Goal: Task Accomplishment & Management: Use online tool/utility

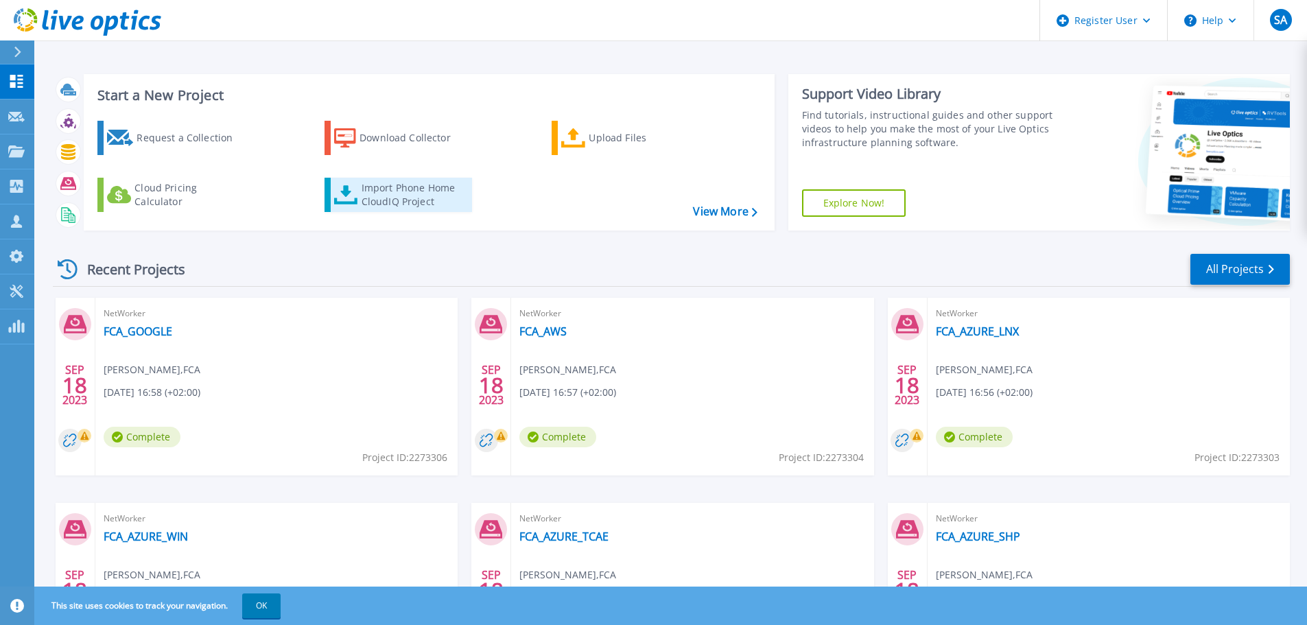
click at [413, 195] on div "Import Phone Home CloudIQ Project" at bounding box center [414, 194] width 107 height 27
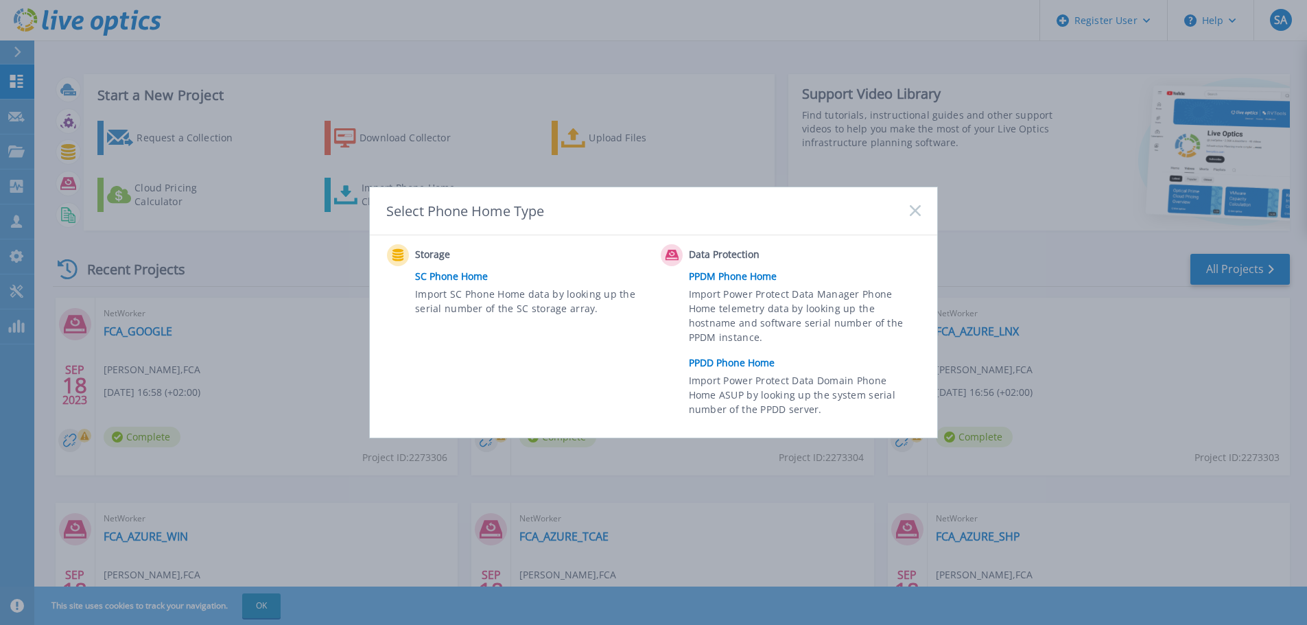
click at [769, 364] on link "PPDD Phone Home" at bounding box center [808, 363] width 239 height 21
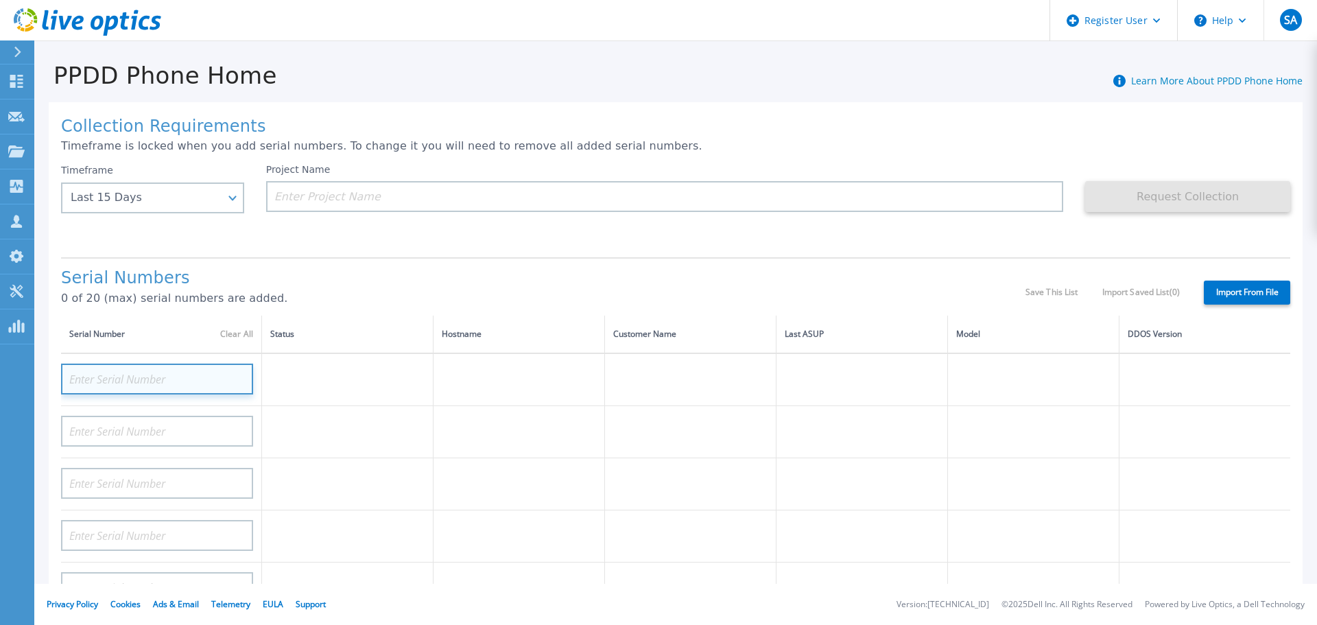
click at [176, 371] on input at bounding box center [157, 378] width 192 height 31
paste input "CKM00193003130"
type input "CKM00193003130"
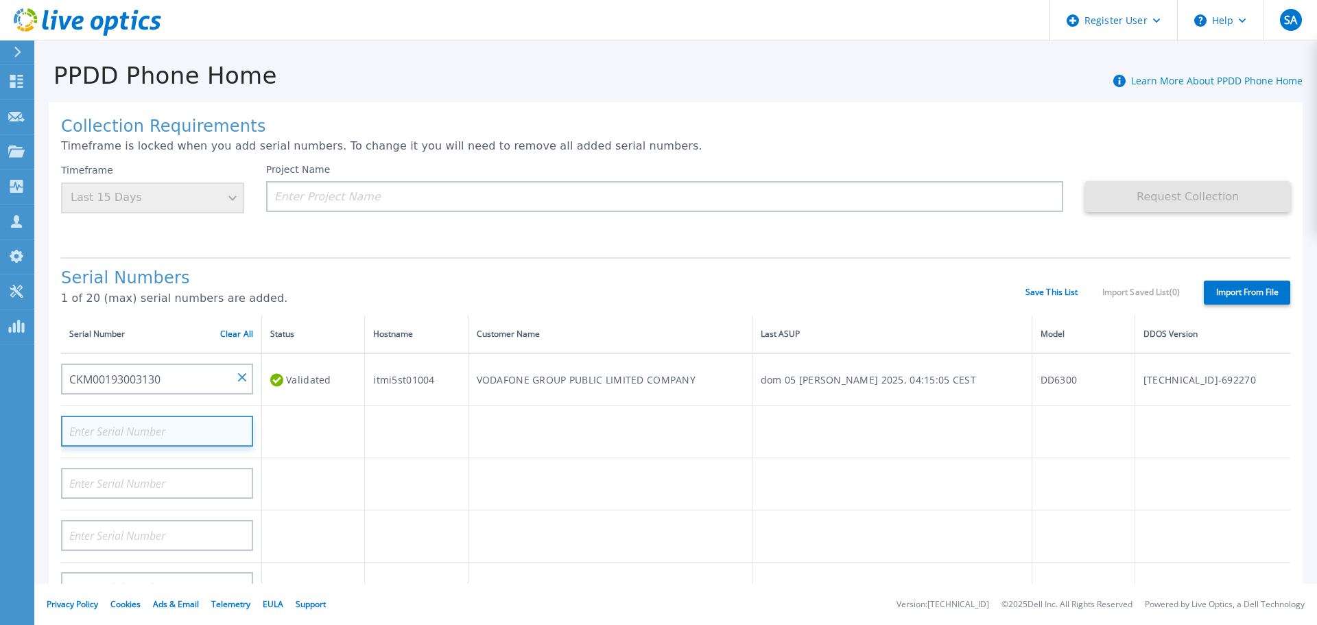
click at [159, 436] on input at bounding box center [157, 431] width 192 height 31
paste input "CKM00193003128"
type input "CKM00193003128"
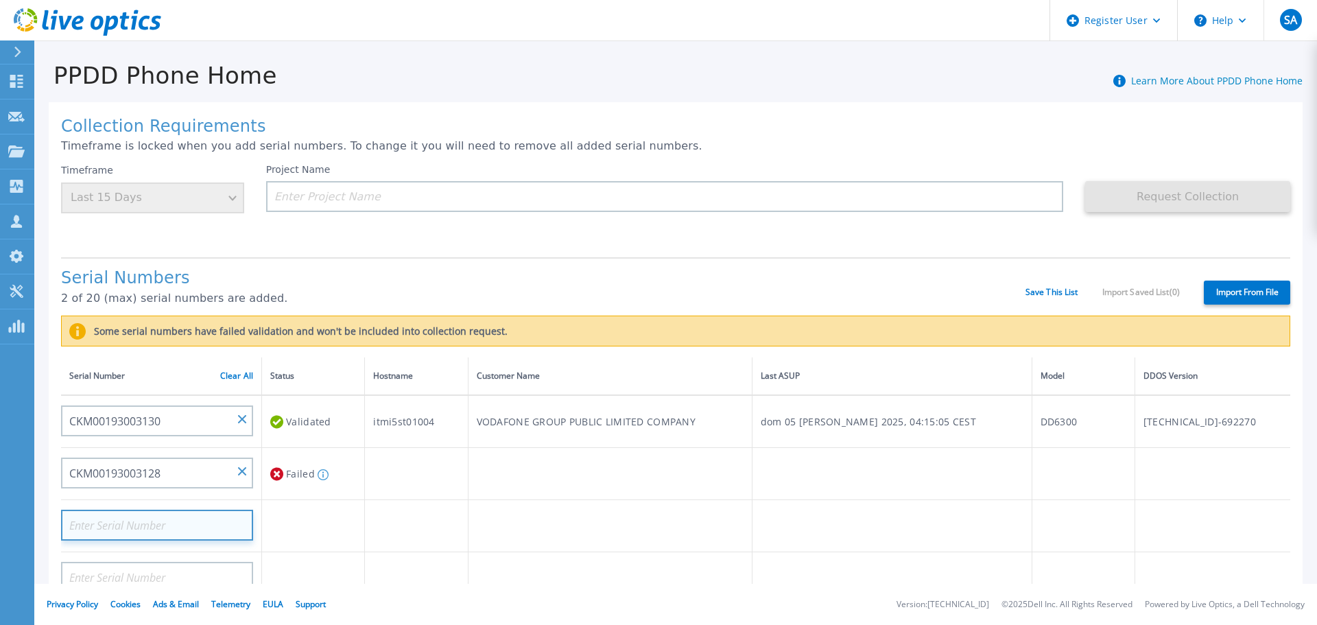
click at [135, 525] on input at bounding box center [157, 525] width 192 height 31
paste input "CKM01204806403"
type input "CKM01204806403"
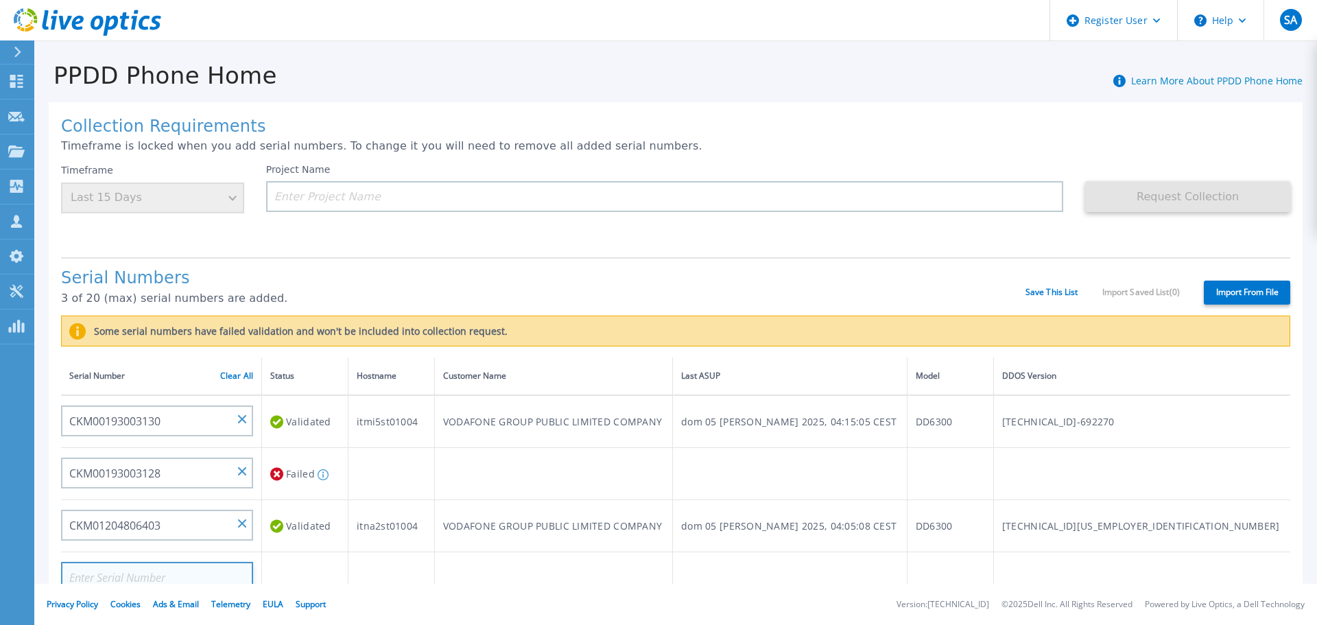
click at [219, 570] on input at bounding box center [157, 577] width 192 height 31
paste input "CKM01204806410"
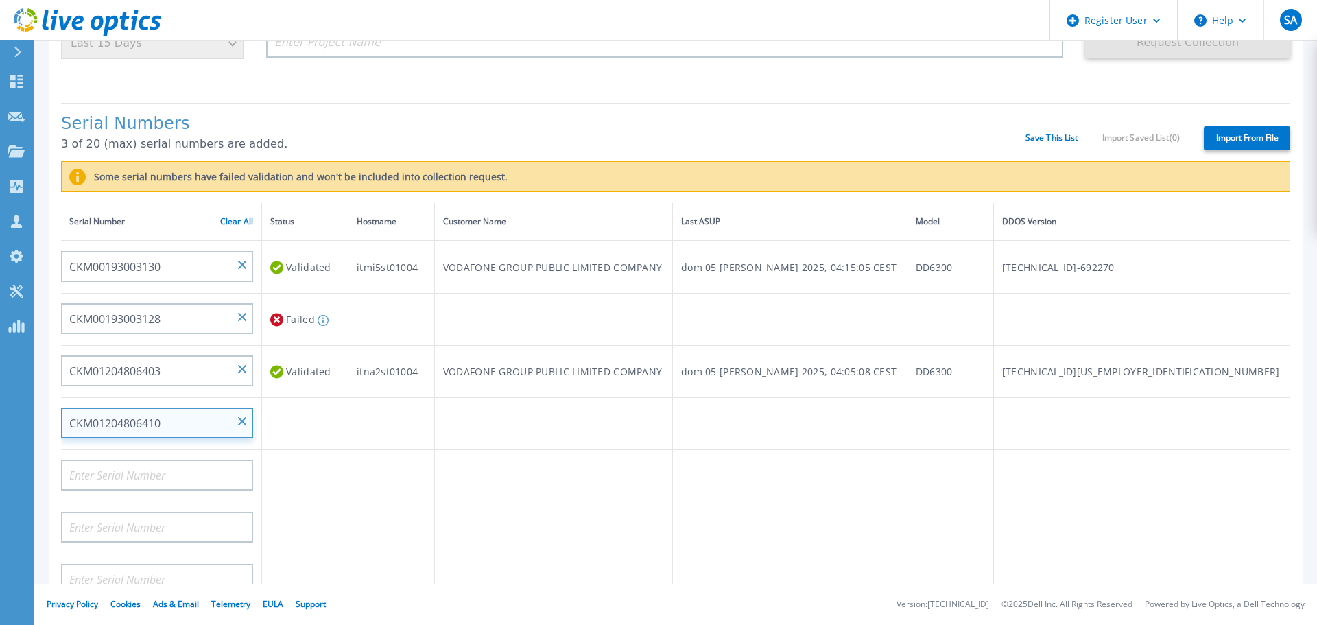
scroll to position [153, 0]
type input "CKM01204806410"
click at [997, 105] on div "Serial Numbers 3 of 20 (max) serial numbers are added. Save This List Import Sa…" at bounding box center [675, 133] width 1229 height 58
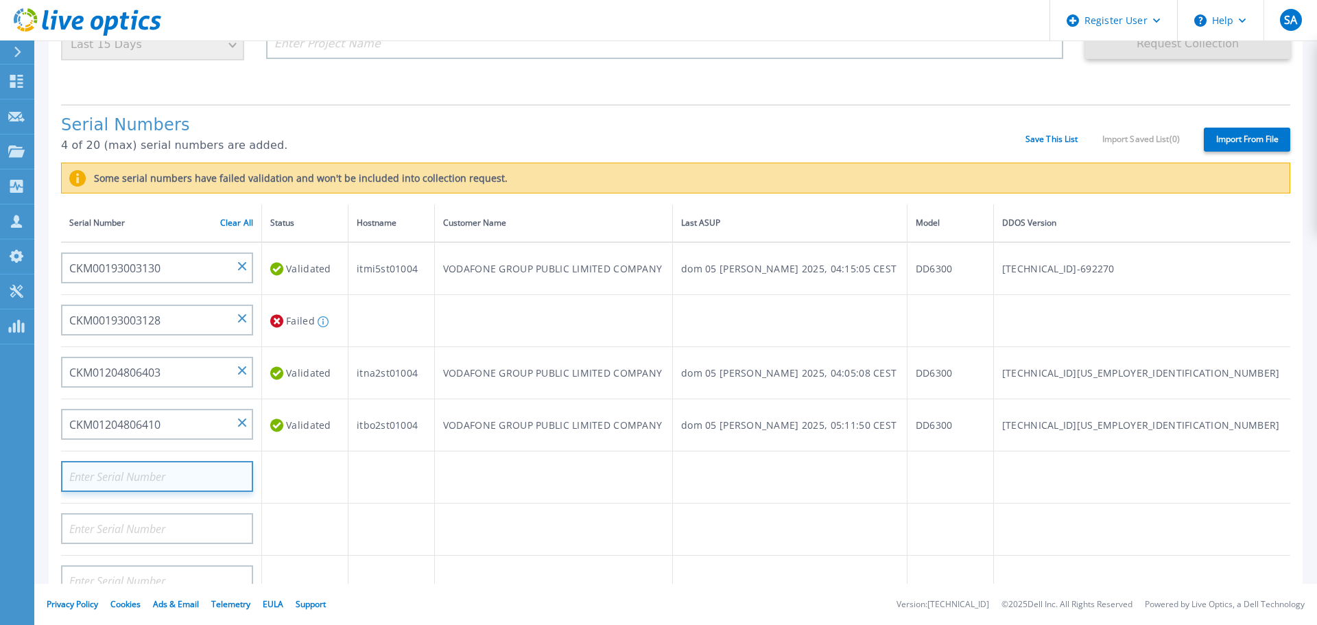
click at [151, 477] on input at bounding box center [157, 476] width 192 height 31
paste input "CRK00232507661"
type input "CRK00232507661"
click at [660, 139] on p "4 of 20 (max) serial numbers are added." at bounding box center [543, 145] width 964 height 12
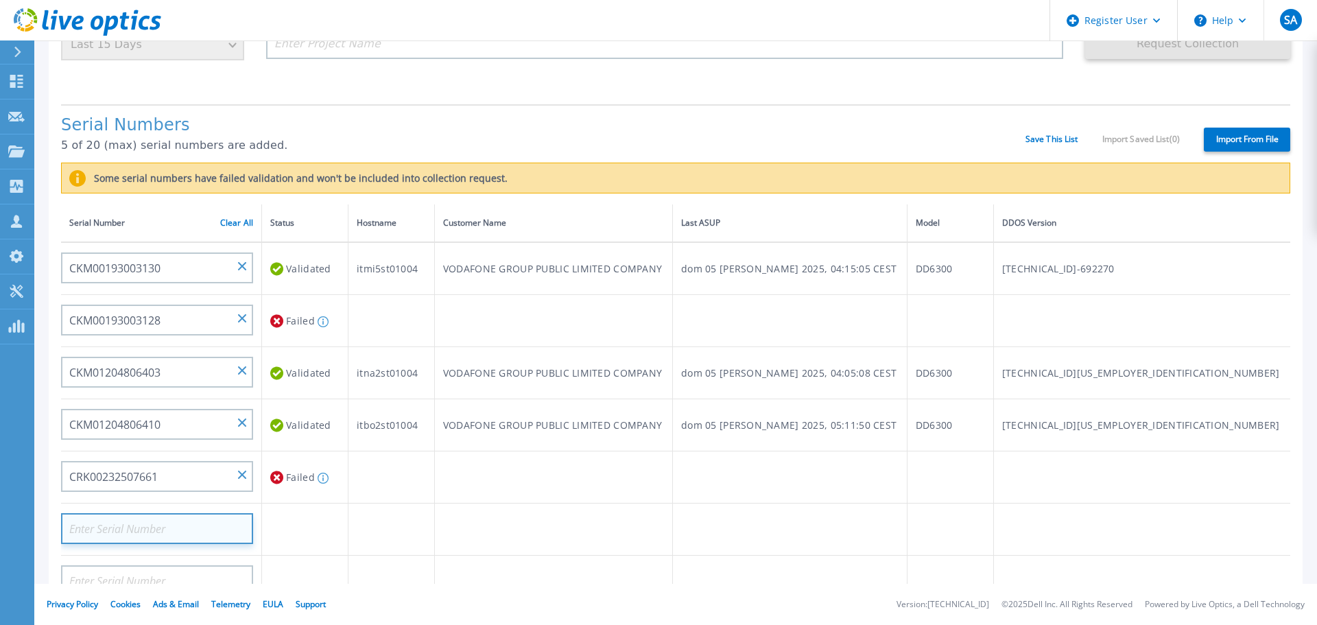
click at [179, 521] on input at bounding box center [157, 528] width 192 height 31
paste input "CRK00222012405"
type input "CRK00222012405"
click at [746, 124] on h1 "Serial Numbers" at bounding box center [543, 125] width 964 height 19
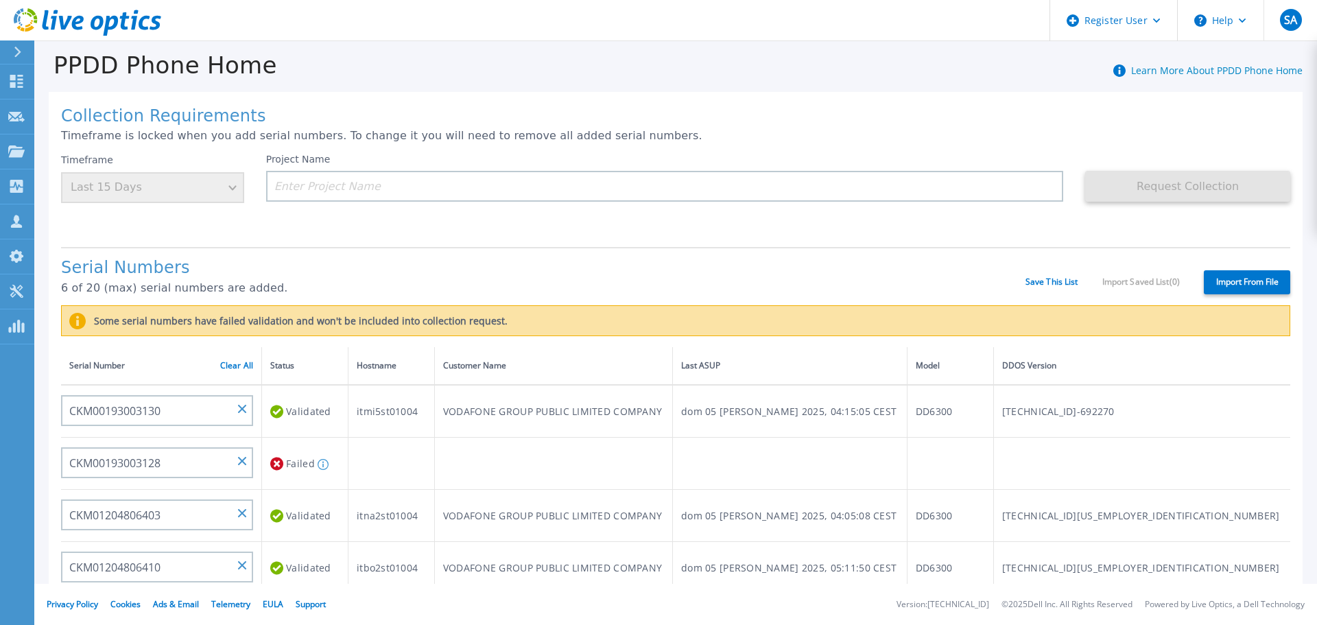
scroll to position [0, 0]
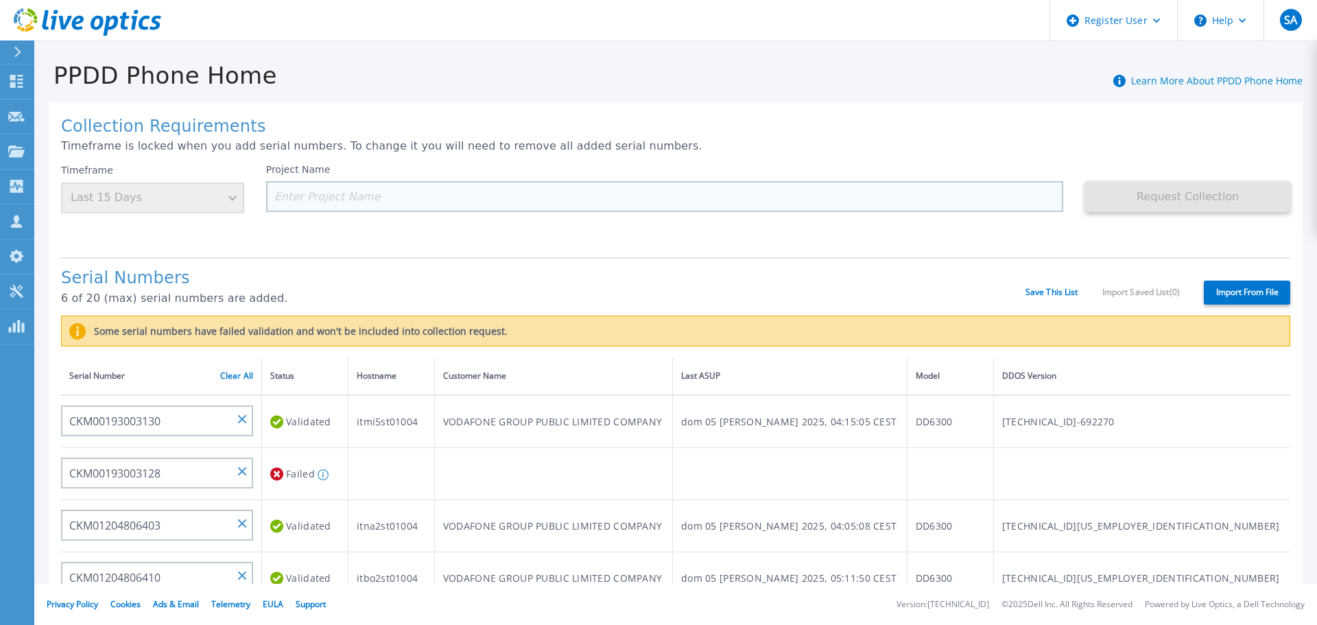
click at [595, 190] on input at bounding box center [665, 196] width 798 height 31
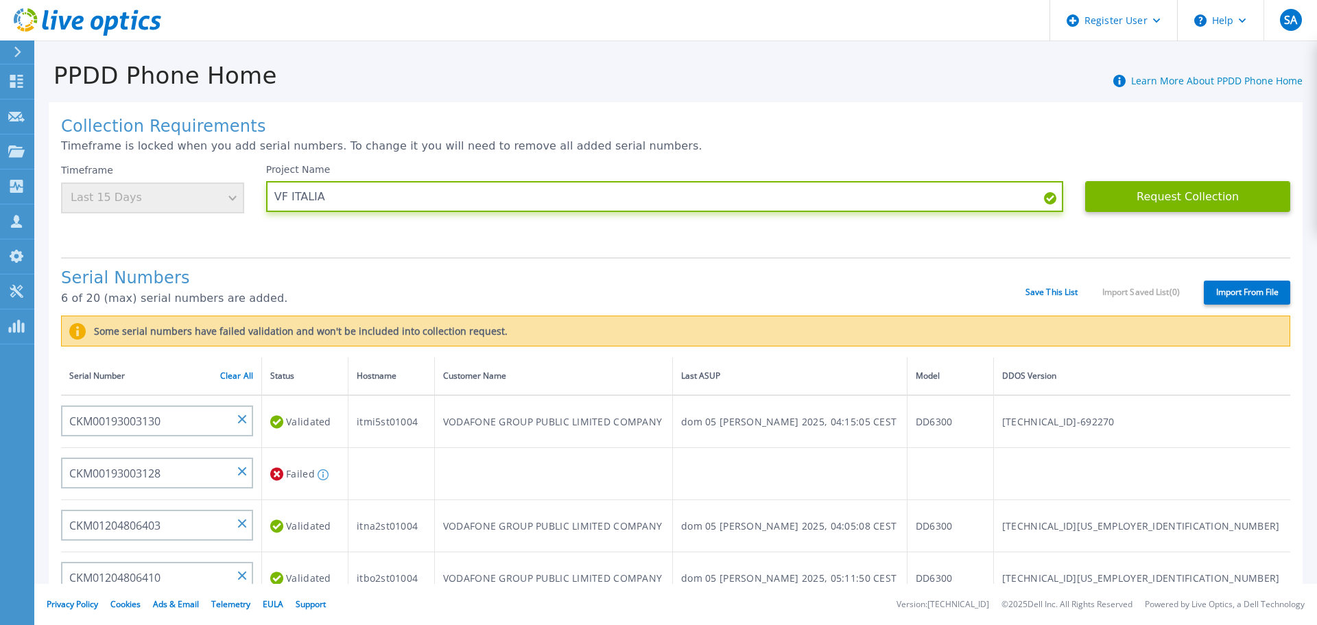
type input "VF ITALIA"
click at [682, 290] on div "Serial Numbers 6 of 20 (max) serial numbers are added." at bounding box center [543, 292] width 964 height 47
click at [222, 202] on div "Timeframe Last 15 Days" at bounding box center [152, 188] width 183 height 49
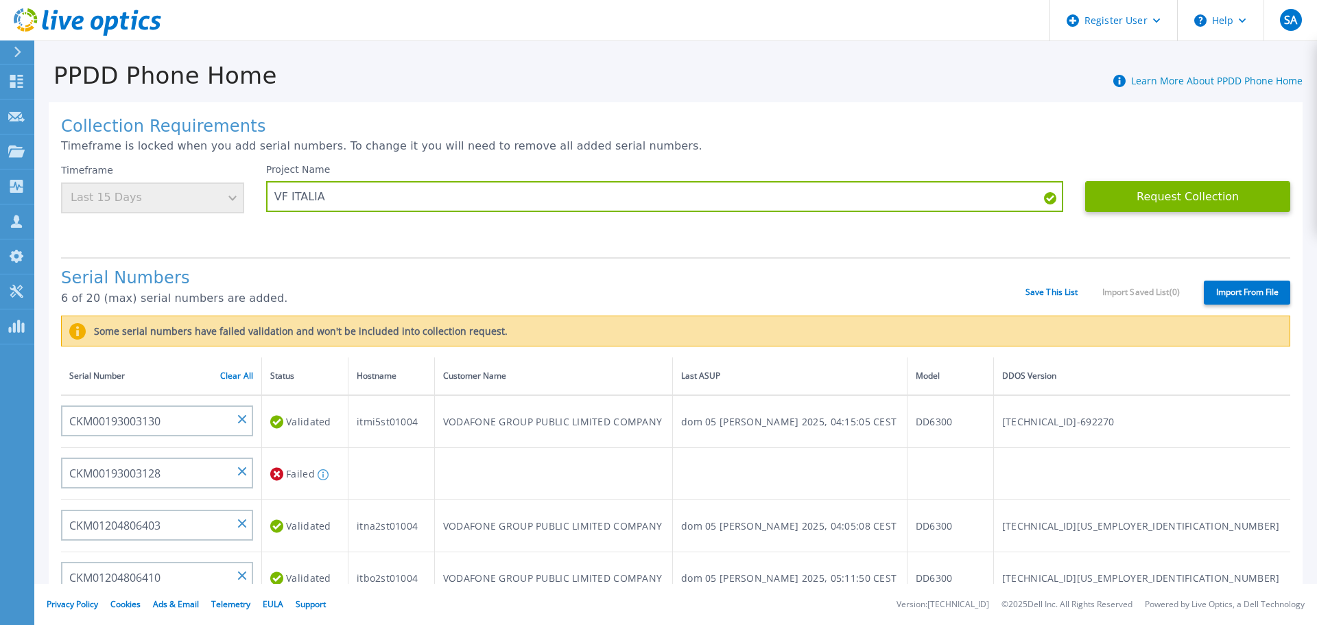
click at [426, 269] on h1 "Serial Numbers" at bounding box center [543, 278] width 964 height 19
click at [1206, 193] on button "Request Collection" at bounding box center [1187, 196] width 205 height 31
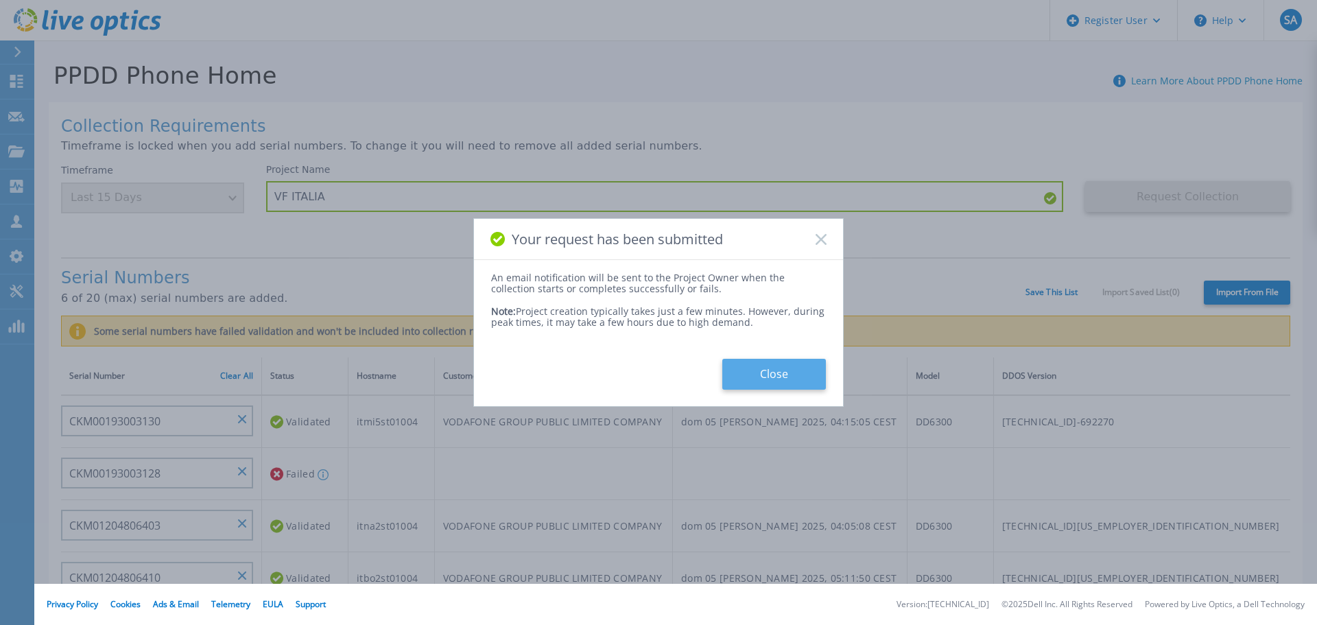
click at [779, 367] on button "Close" at bounding box center [774, 374] width 104 height 31
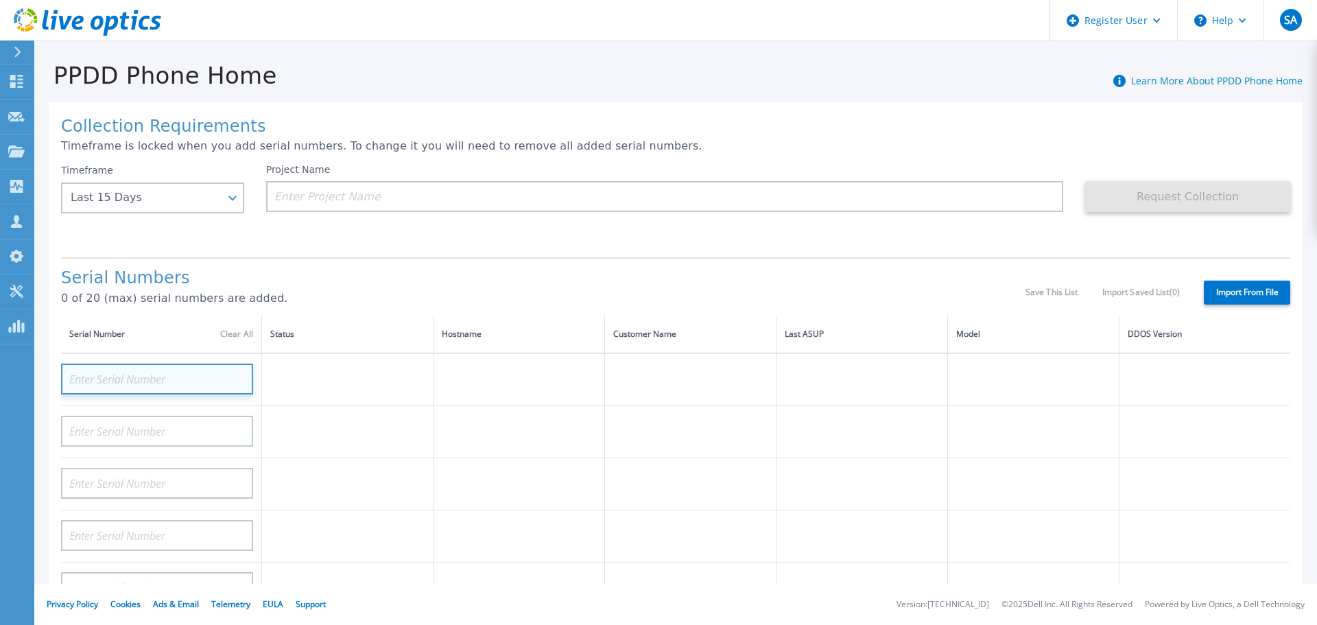
click at [156, 374] on input at bounding box center [157, 378] width 192 height 31
paste input "CRK00224808358"
type input "CRK00224808358"
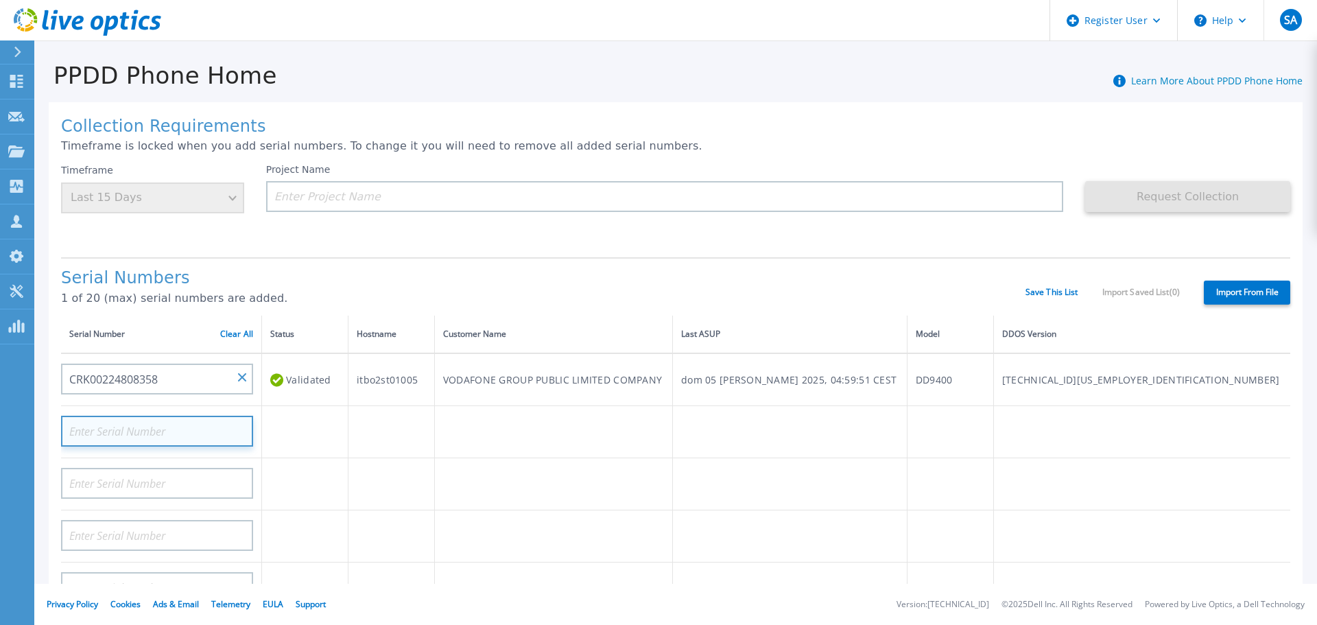
click at [152, 434] on input at bounding box center [157, 431] width 192 height 31
paste input "CRK00224903471"
type input "CRK00224903471"
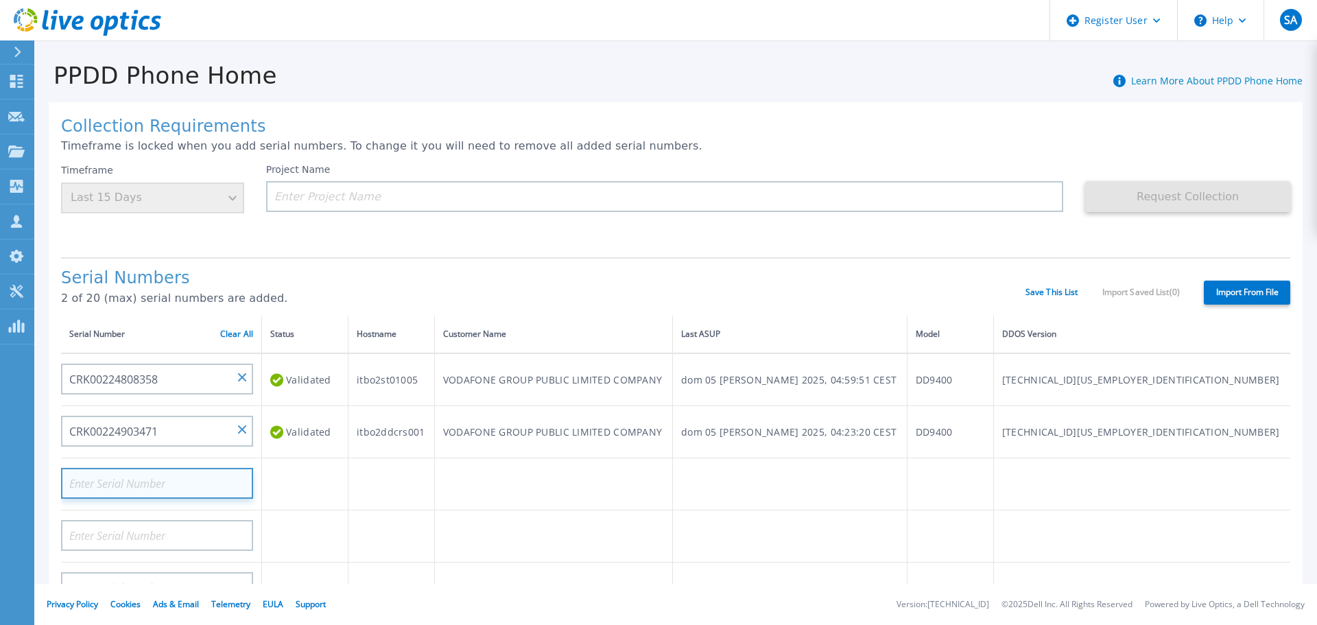
click at [166, 490] on input at bounding box center [157, 483] width 192 height 31
paste input "CKM01204806662"
type input "CKM01204806662"
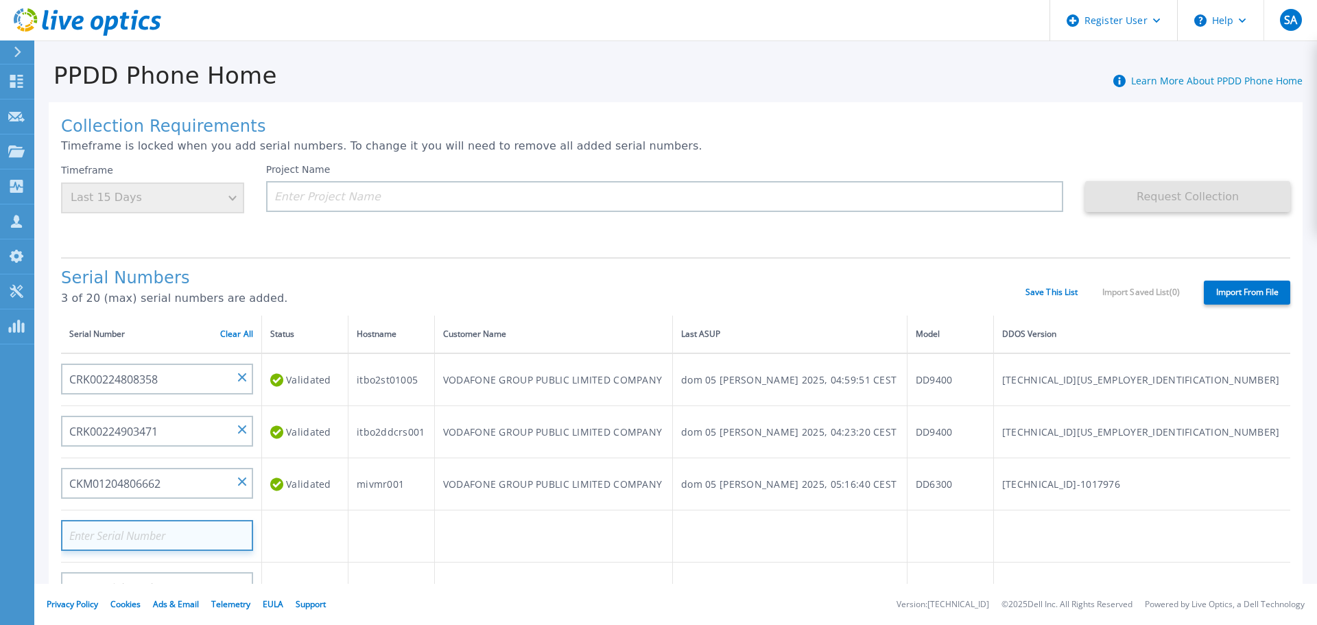
click at [167, 542] on input at bounding box center [157, 535] width 192 height 31
paste input "CRK00224905400"
type input "CRK00224905400"
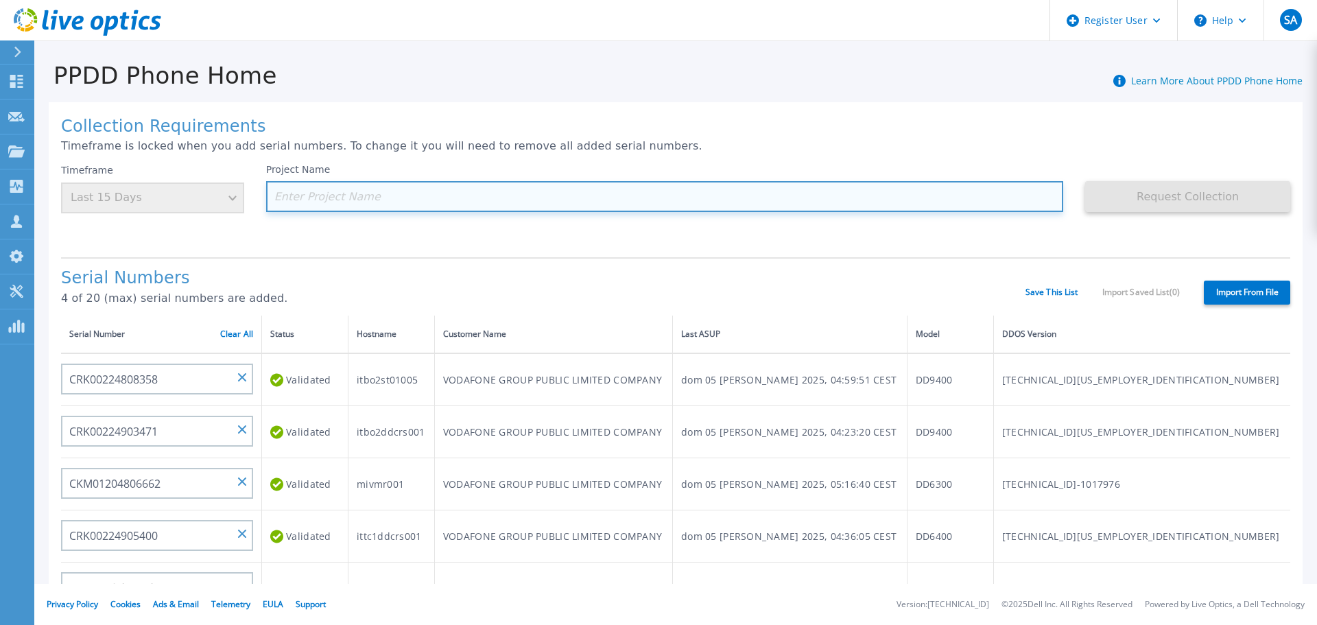
click at [444, 189] on input at bounding box center [665, 196] width 798 height 31
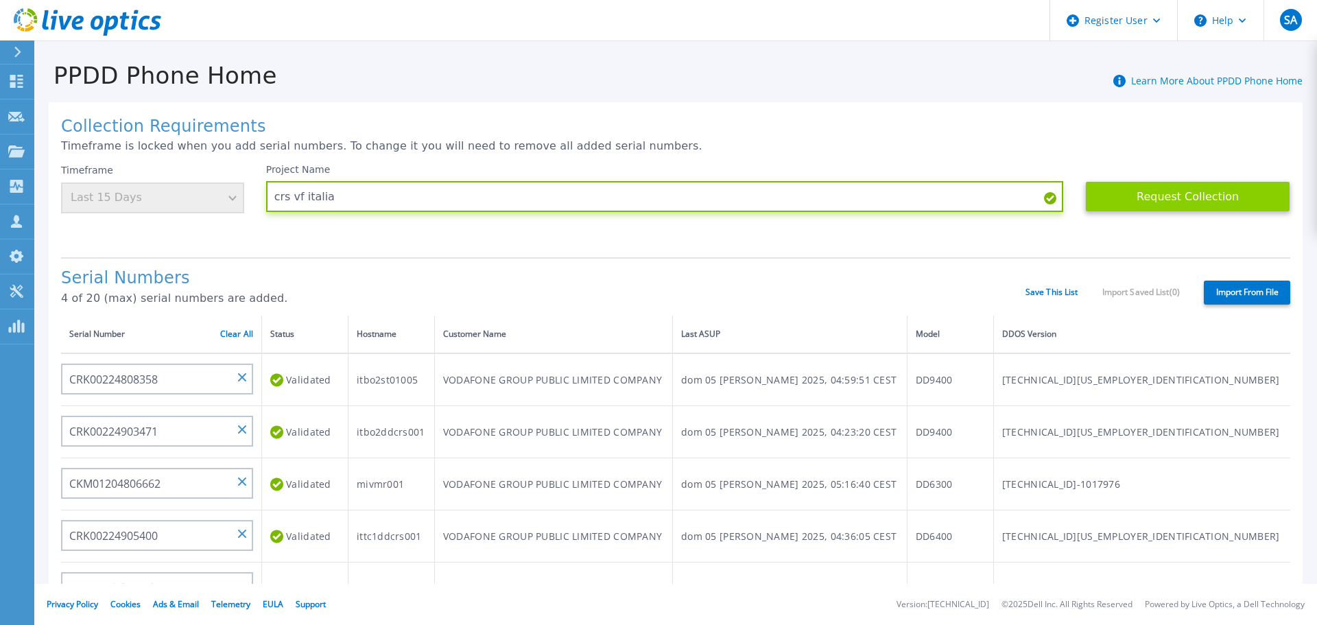
type input "crs vf italia"
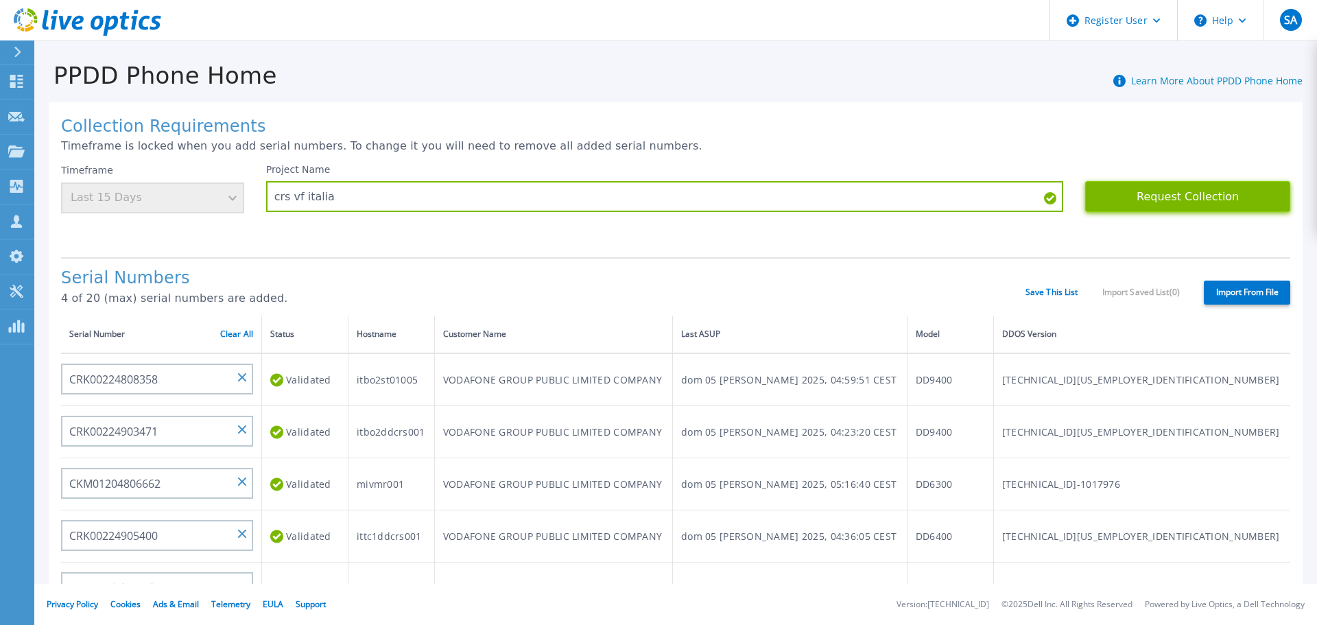
click at [1198, 198] on button "Request Collection" at bounding box center [1187, 196] width 205 height 31
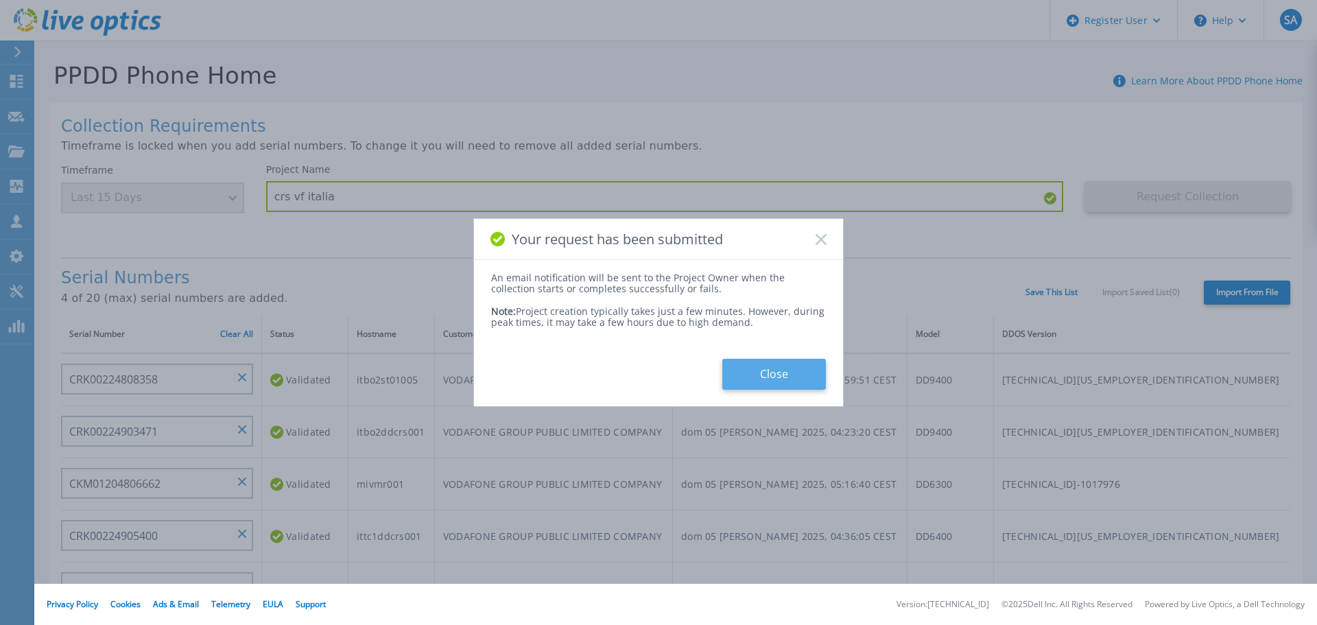
click at [787, 380] on button "Close" at bounding box center [774, 374] width 104 height 31
